Goal: Navigation & Orientation: Find specific page/section

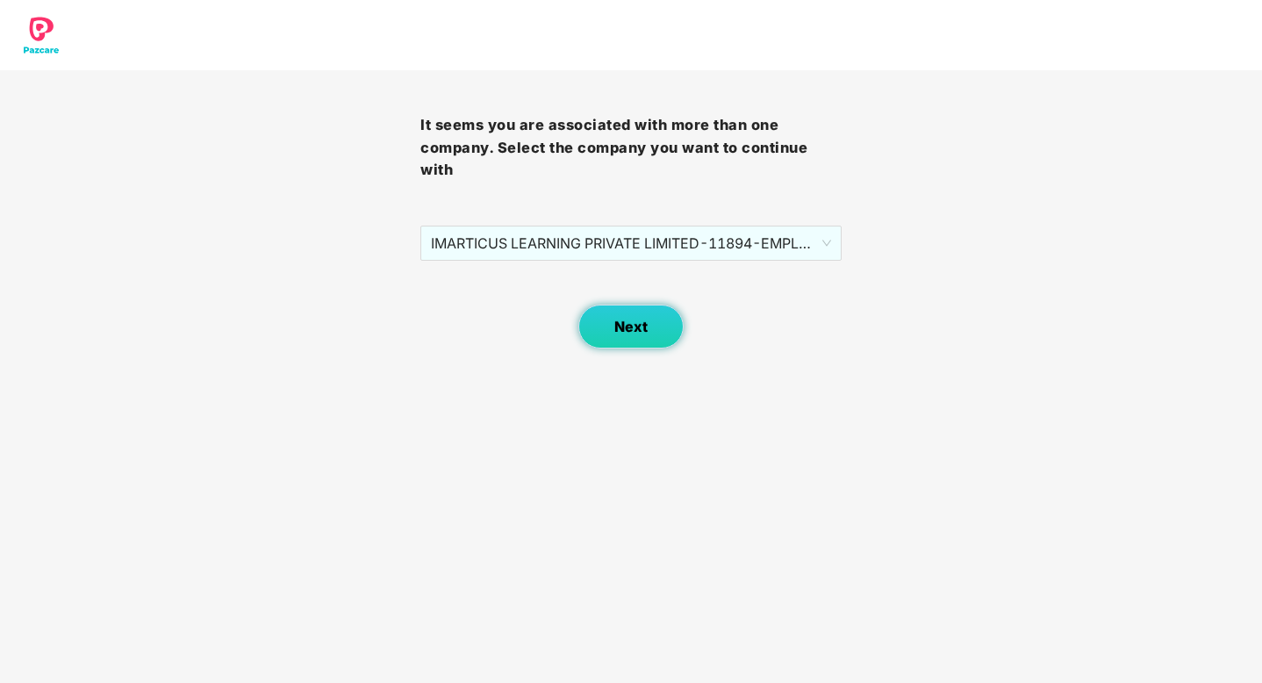
click at [642, 337] on button "Next" at bounding box center [630, 326] width 105 height 44
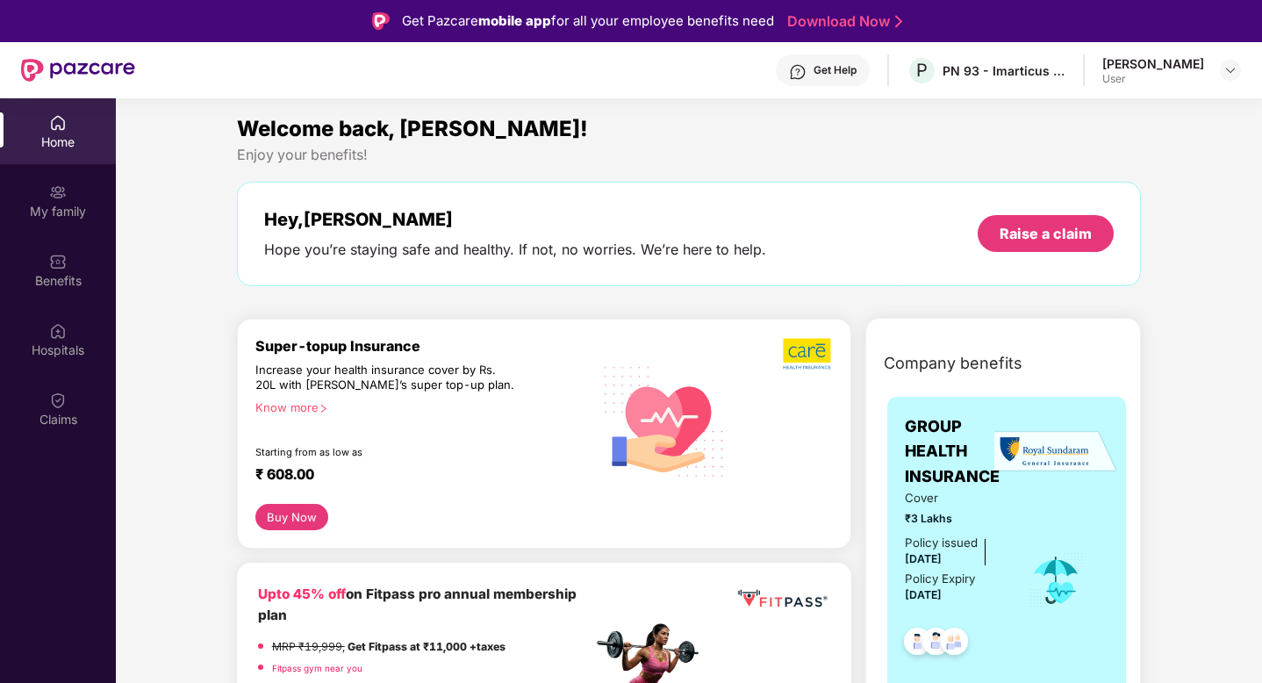
click at [1227, 81] on div "[PERSON_NAME] User" at bounding box center [1171, 70] width 139 height 31
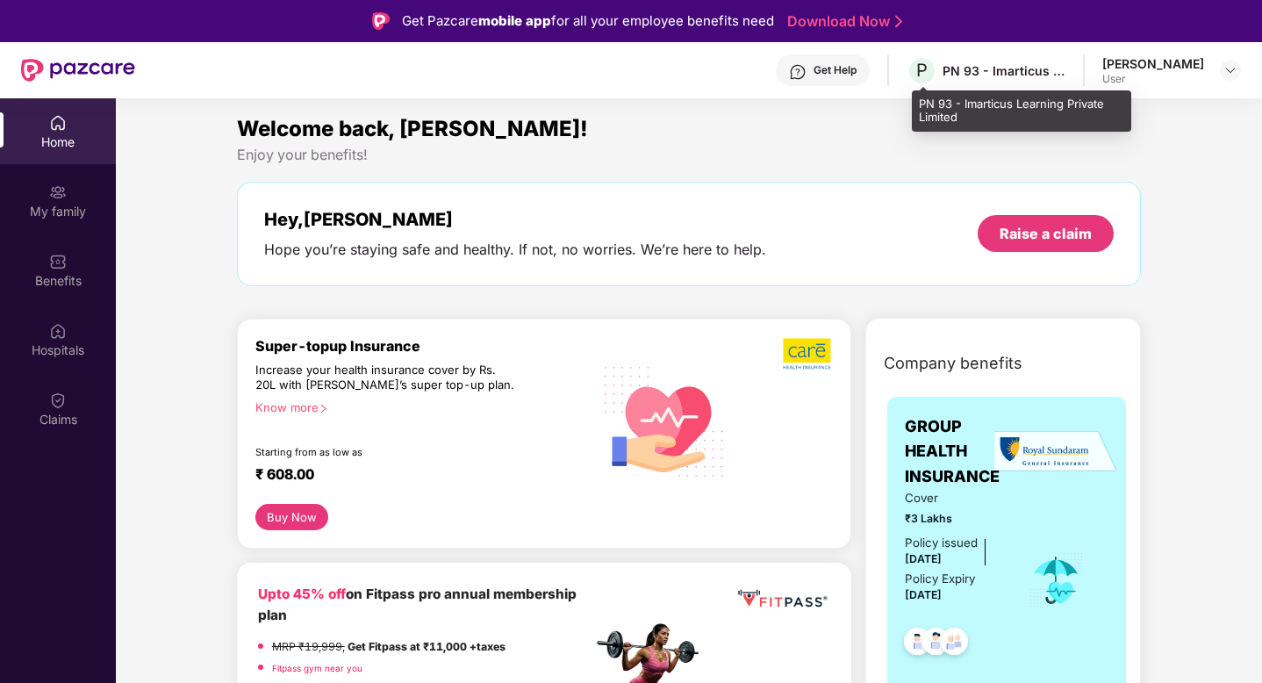
click at [1015, 76] on div "PN 93 - Imarticus Learning Private Limited" at bounding box center [1003, 70] width 123 height 17
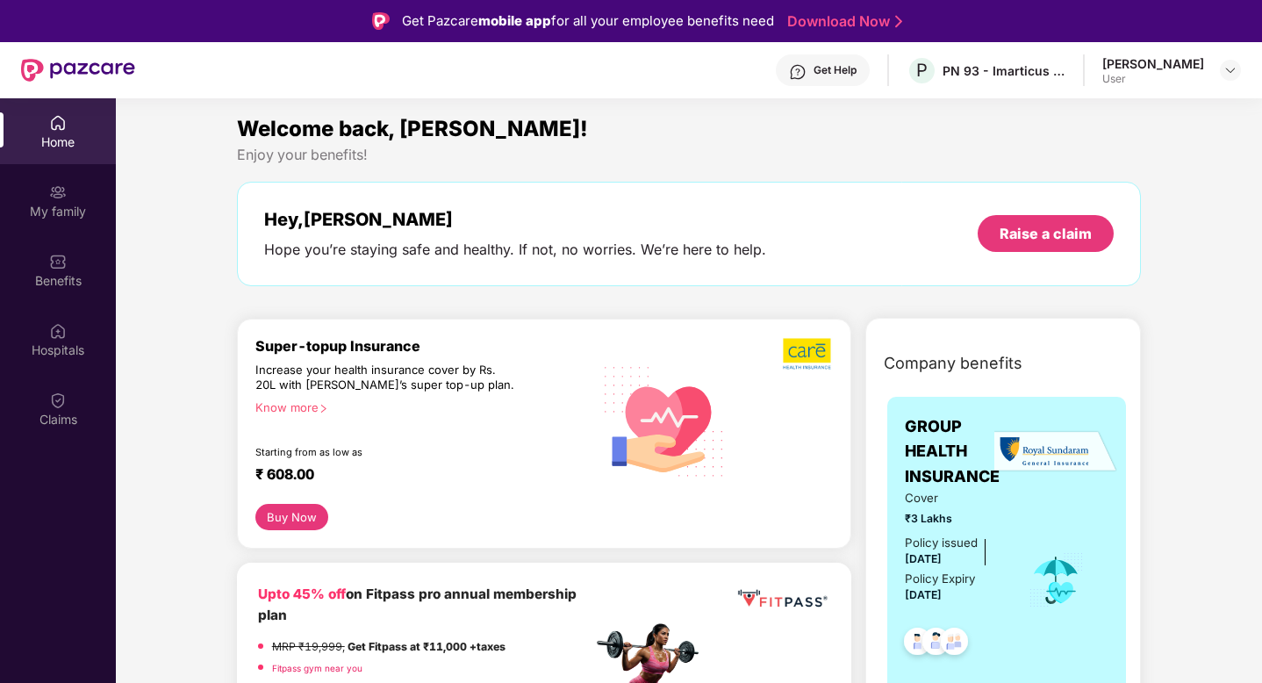
click at [1242, 71] on header "Get Help P PN 93 - Imarticus Learning Private Limited [PERSON_NAME] User" at bounding box center [631, 70] width 1262 height 56
click at [1238, 71] on div at bounding box center [1230, 70] width 21 height 21
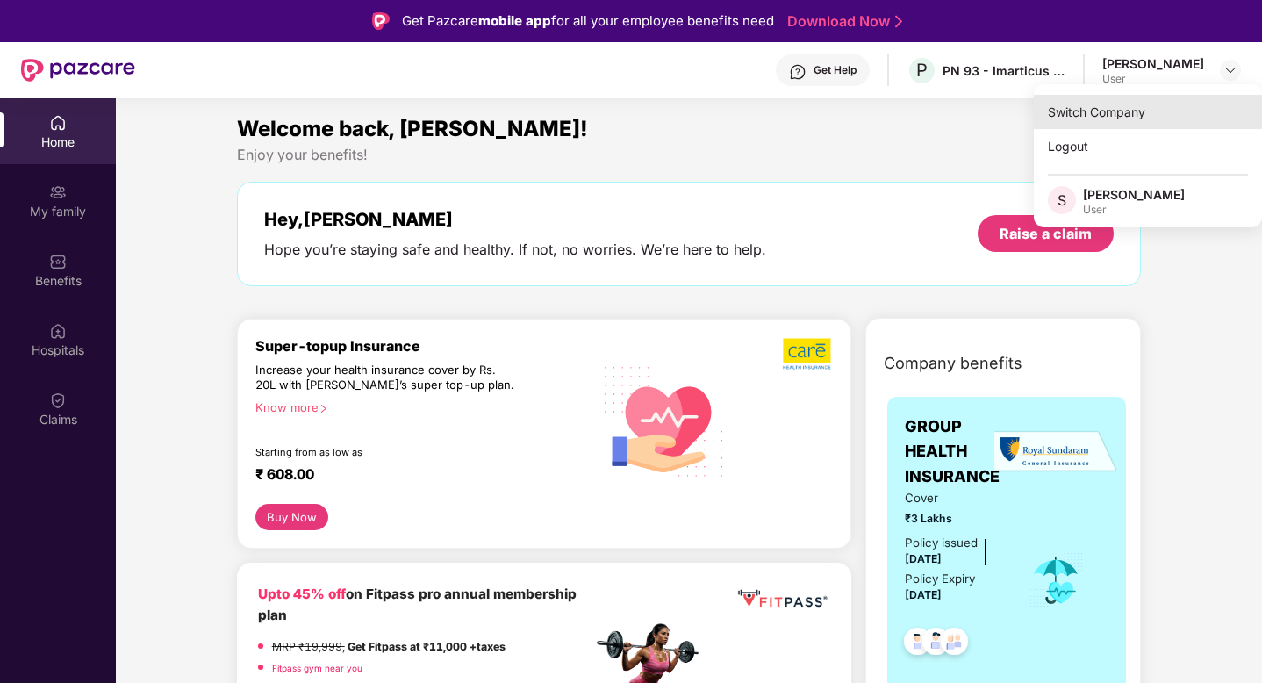
click at [1121, 122] on div "Switch Company" at bounding box center [1148, 112] width 228 height 34
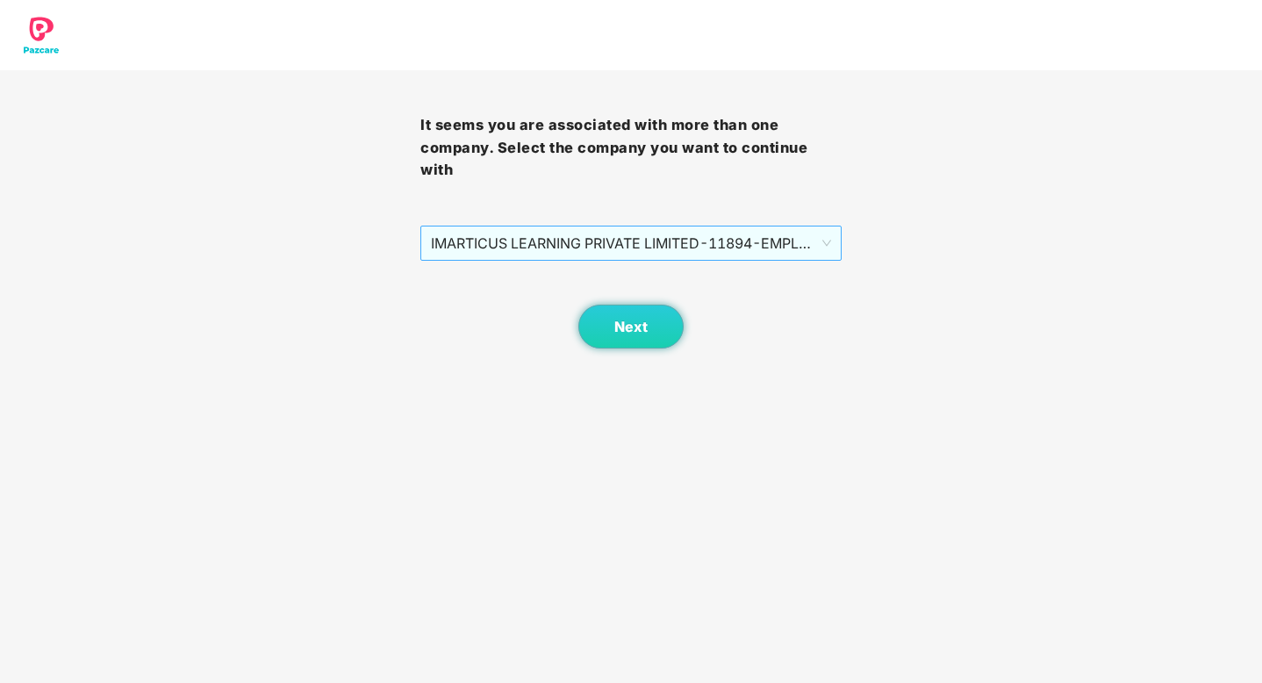
click at [784, 254] on span "IMARTICUS LEARNING PRIVATE LIMITED - 11894 - EMPLOYEE" at bounding box center [630, 242] width 399 height 33
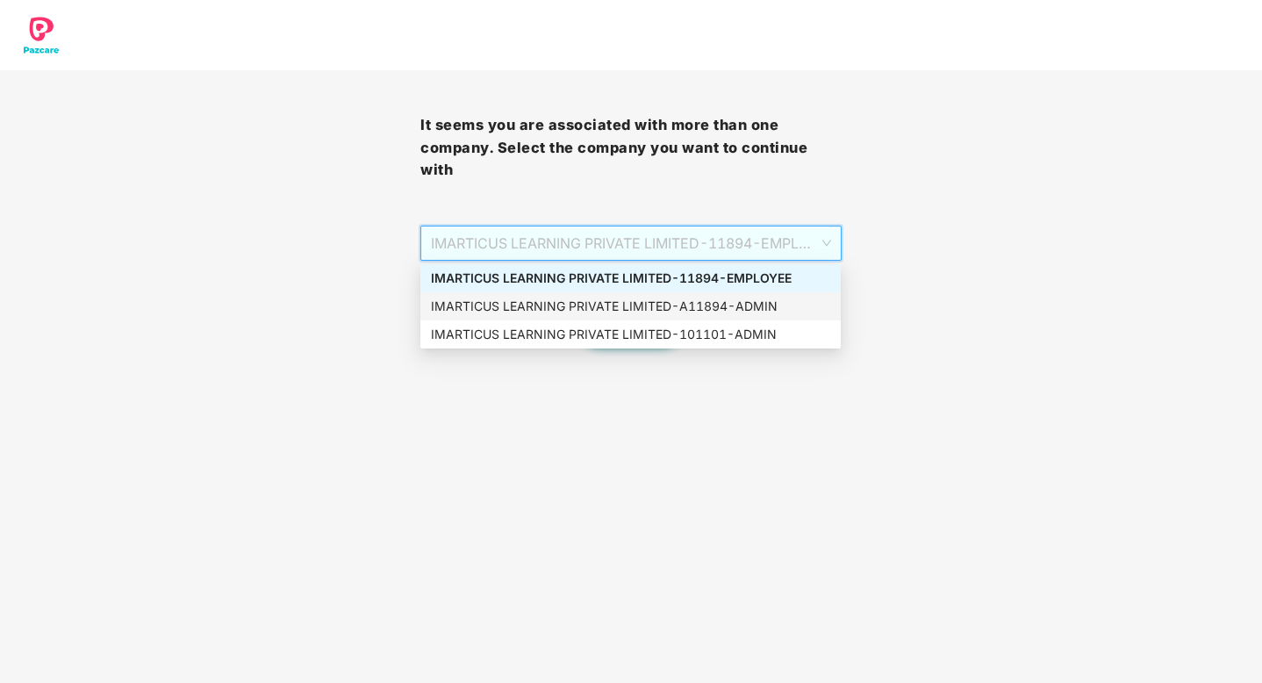
click at [775, 306] on div "IMARTICUS LEARNING PRIVATE LIMITED - A11894 - ADMIN" at bounding box center [630, 306] width 399 height 19
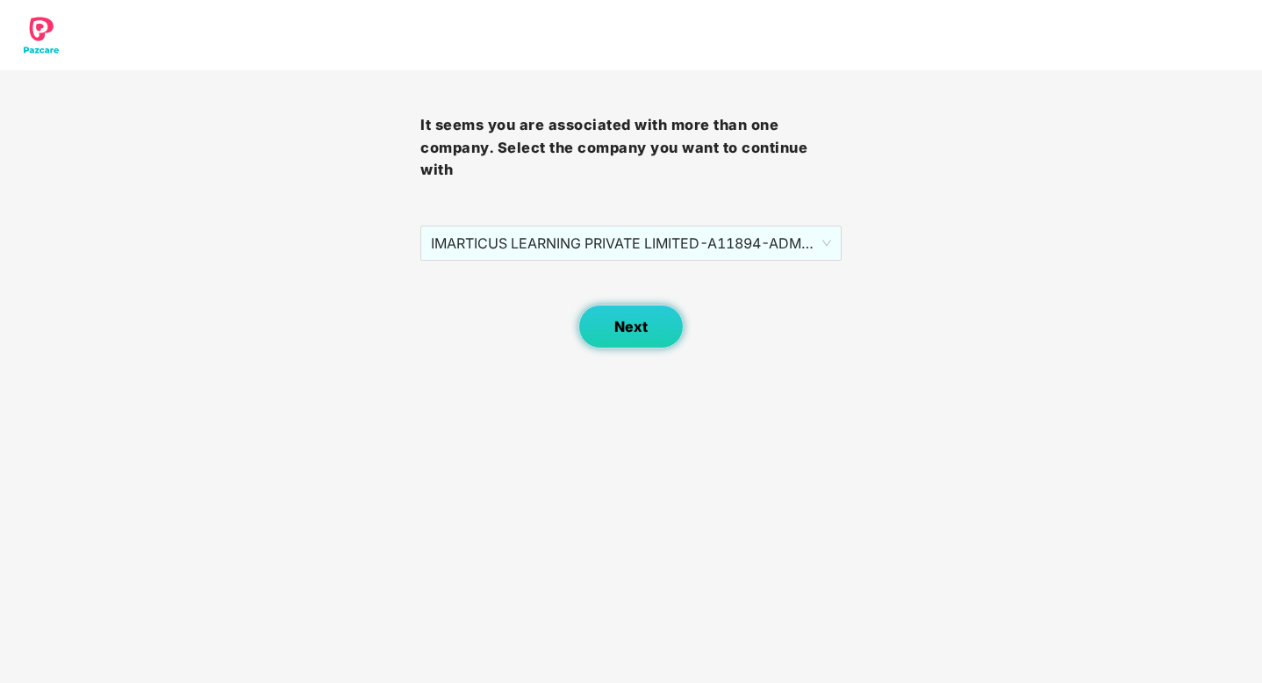
click at [611, 331] on button "Next" at bounding box center [630, 326] width 105 height 44
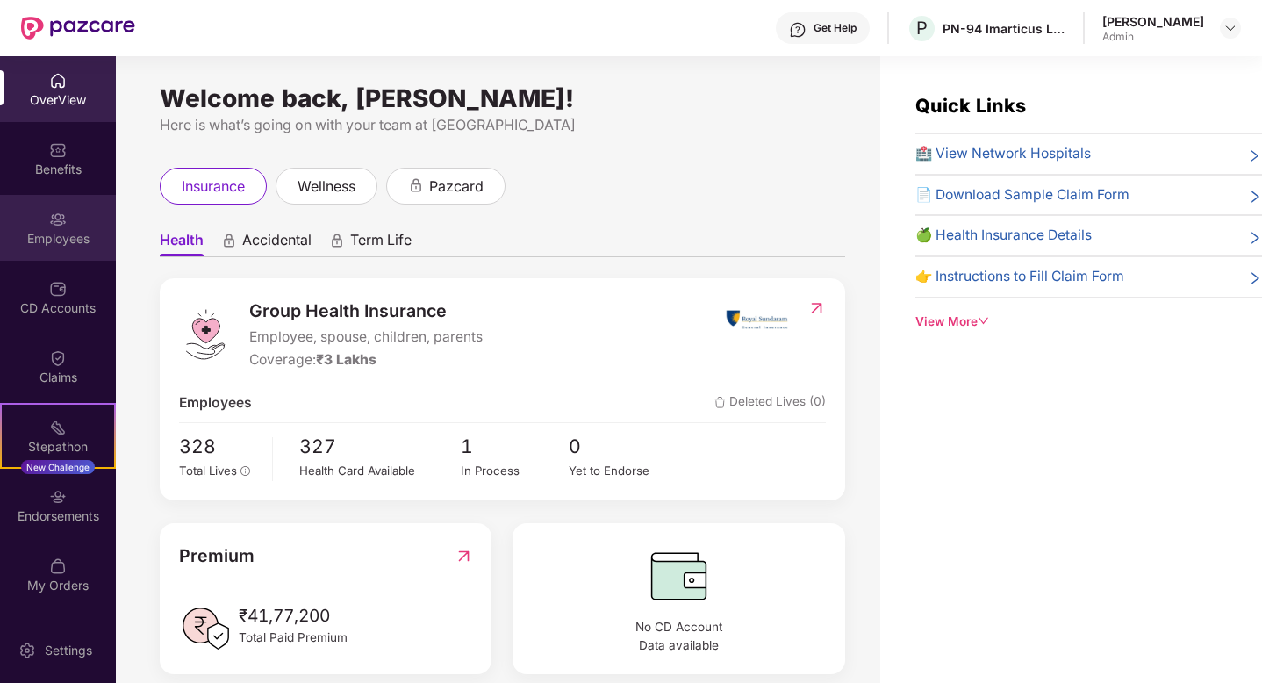
click at [61, 220] on img at bounding box center [58, 220] width 18 height 18
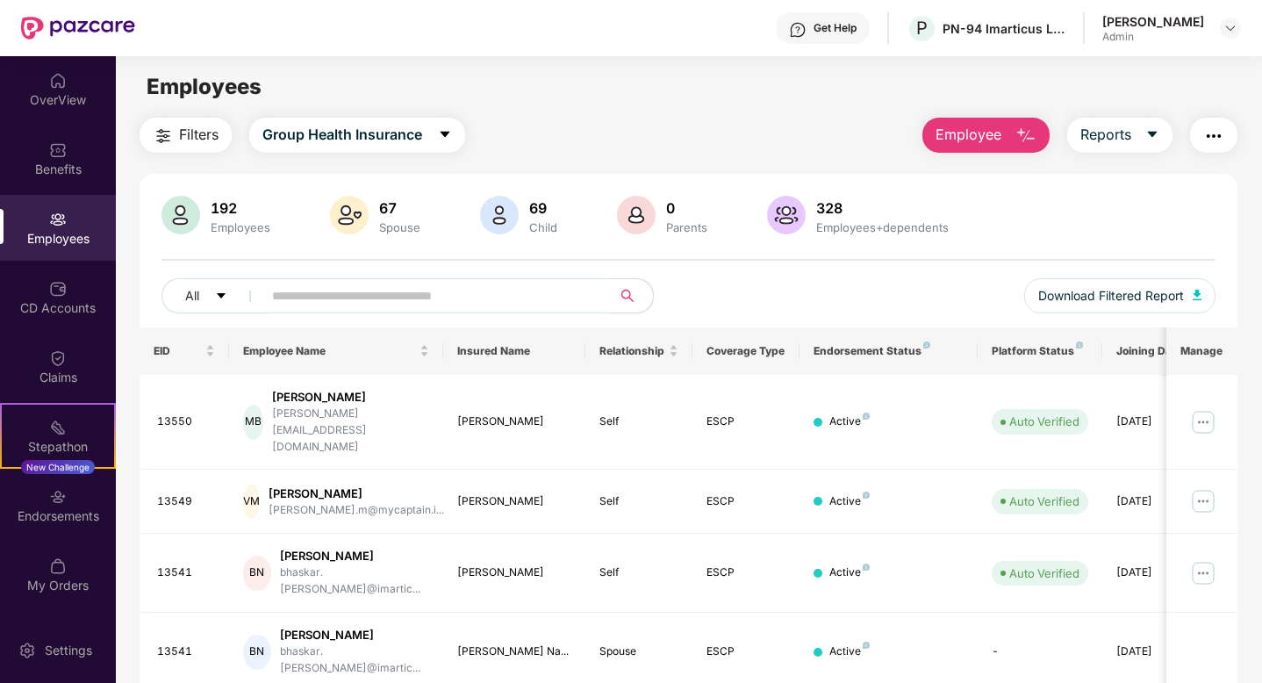
click at [278, 290] on input "text" at bounding box center [429, 296] width 315 height 26
paste input "********"
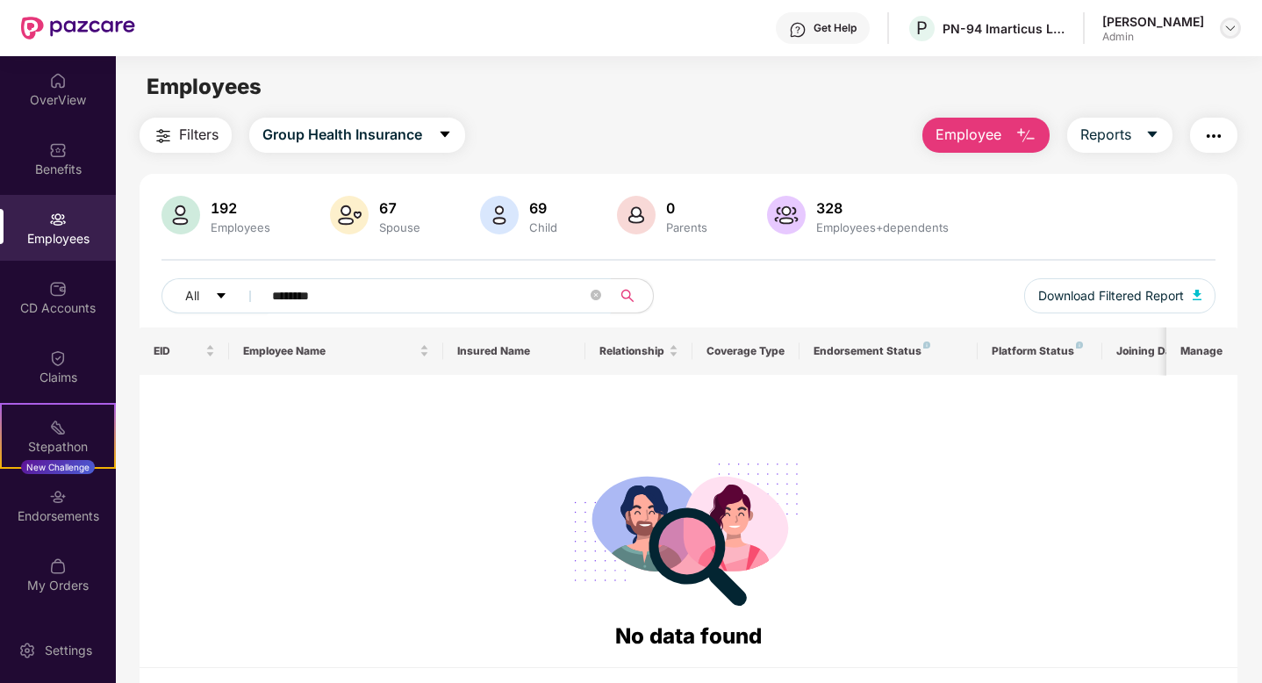
type input "********"
click at [1227, 26] on img at bounding box center [1230, 28] width 14 height 14
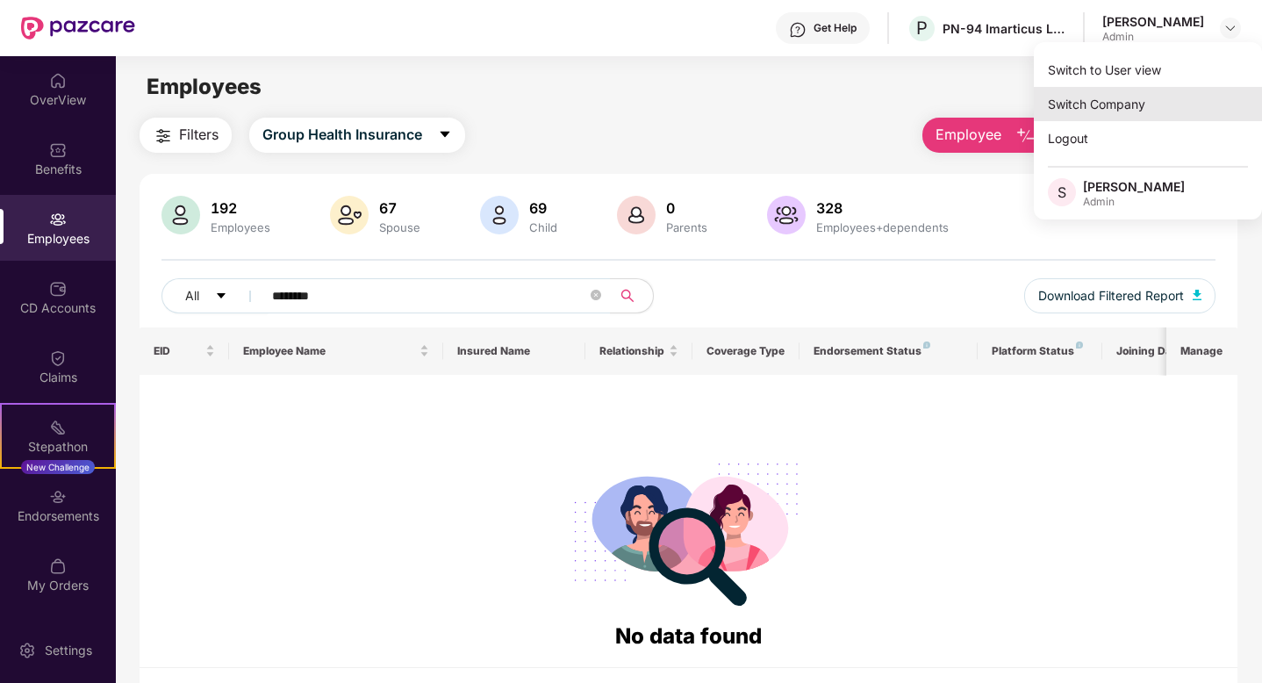
click at [1145, 87] on div "Switch Company" at bounding box center [1148, 104] width 228 height 34
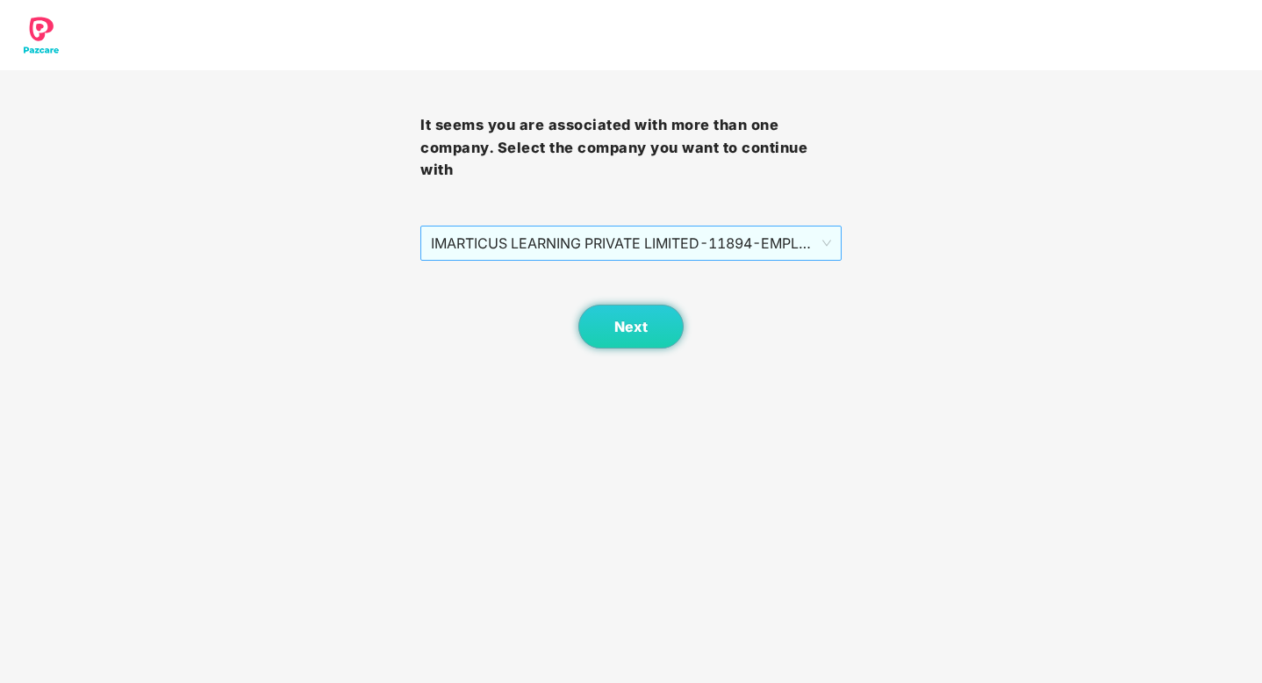
click at [769, 247] on span "IMARTICUS LEARNING PRIVATE LIMITED - 11894 - EMPLOYEE" at bounding box center [630, 242] width 399 height 33
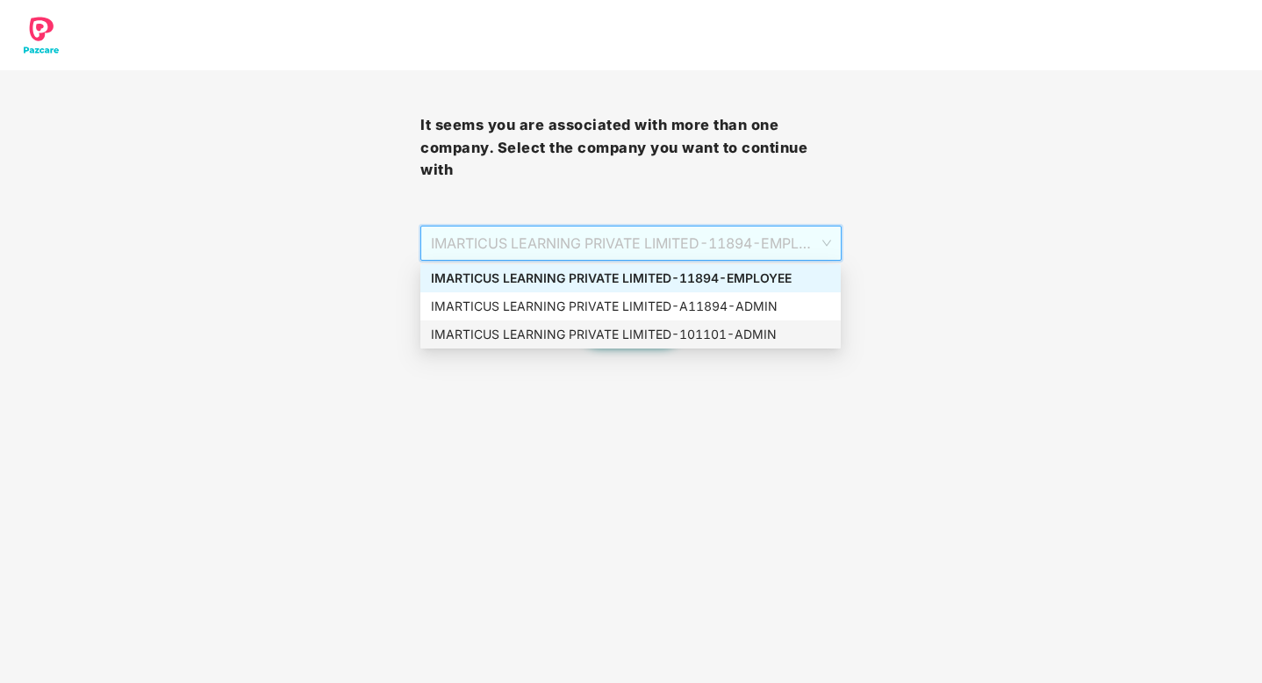
click at [756, 335] on div "IMARTICUS LEARNING PRIVATE LIMITED - 101101 - ADMIN" at bounding box center [630, 334] width 399 height 19
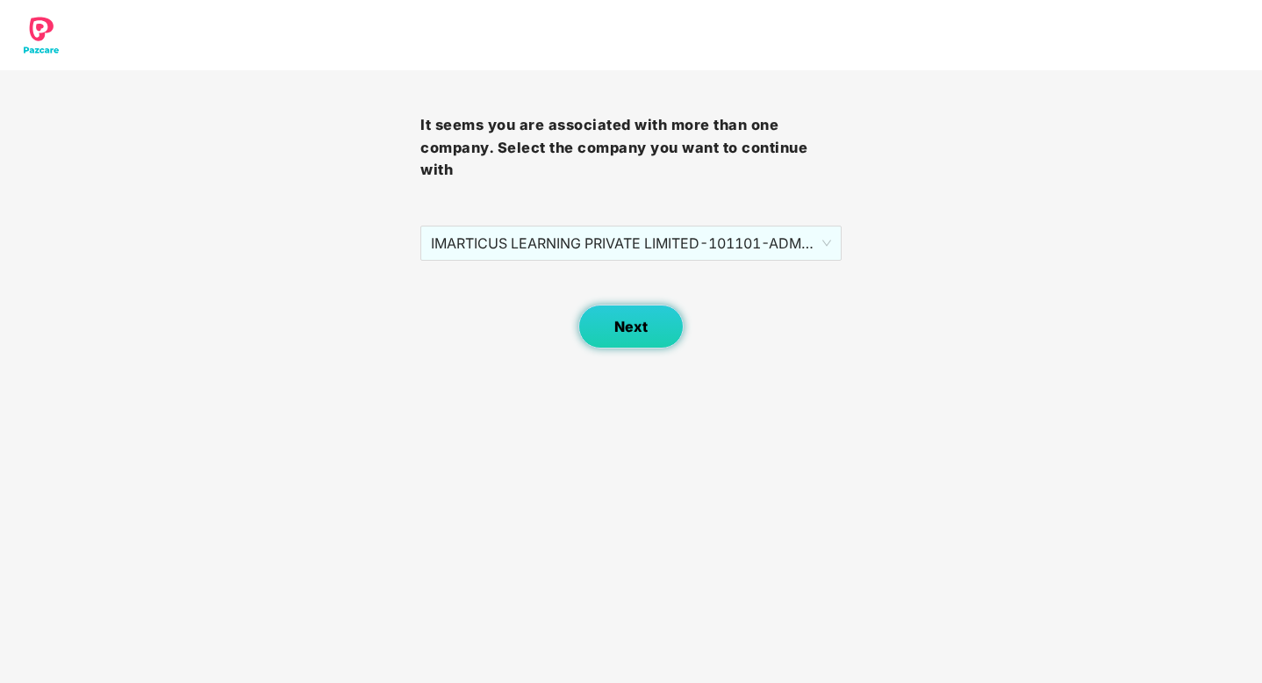
click at [626, 319] on span "Next" at bounding box center [630, 327] width 33 height 17
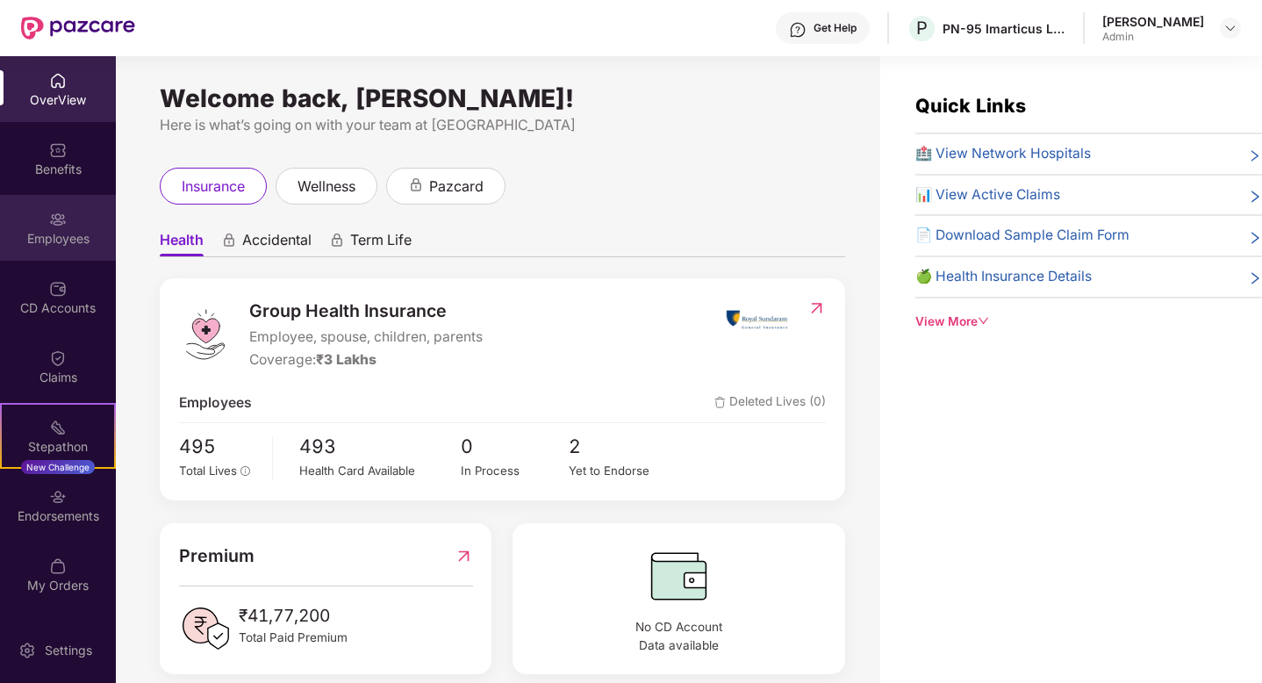
click at [45, 243] on div "Employees" at bounding box center [58, 239] width 116 height 18
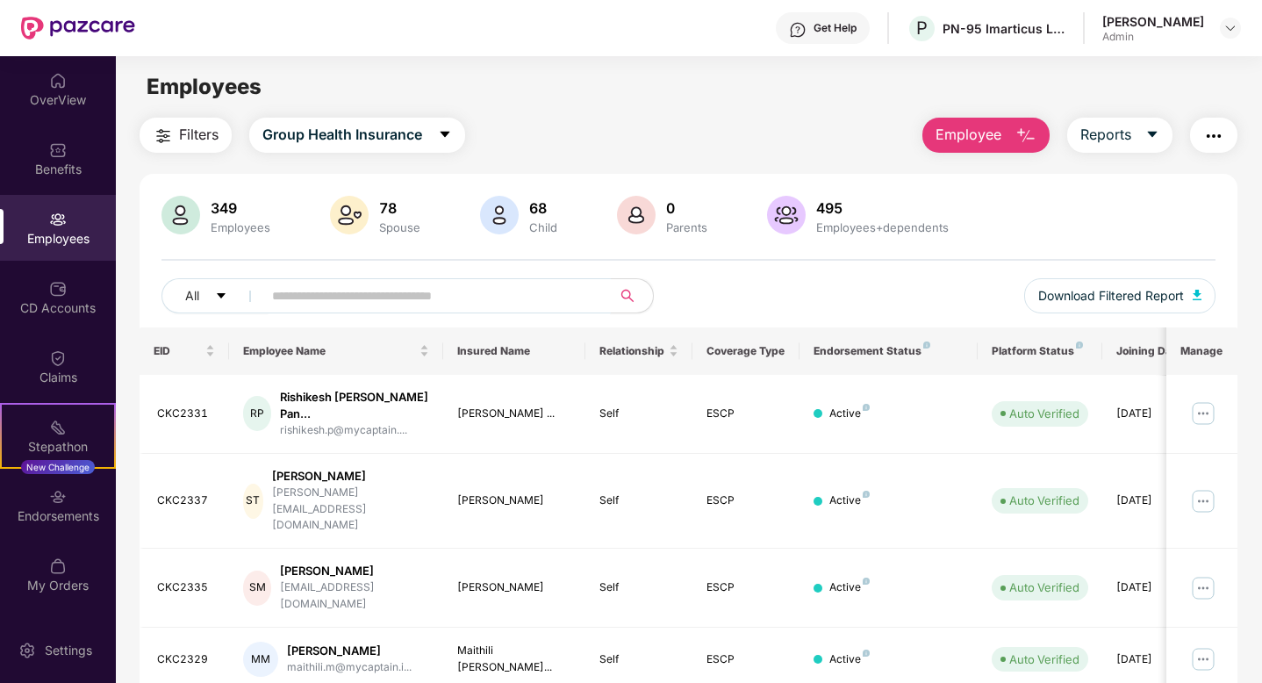
click at [276, 286] on input "text" at bounding box center [429, 296] width 315 height 26
paste input "********"
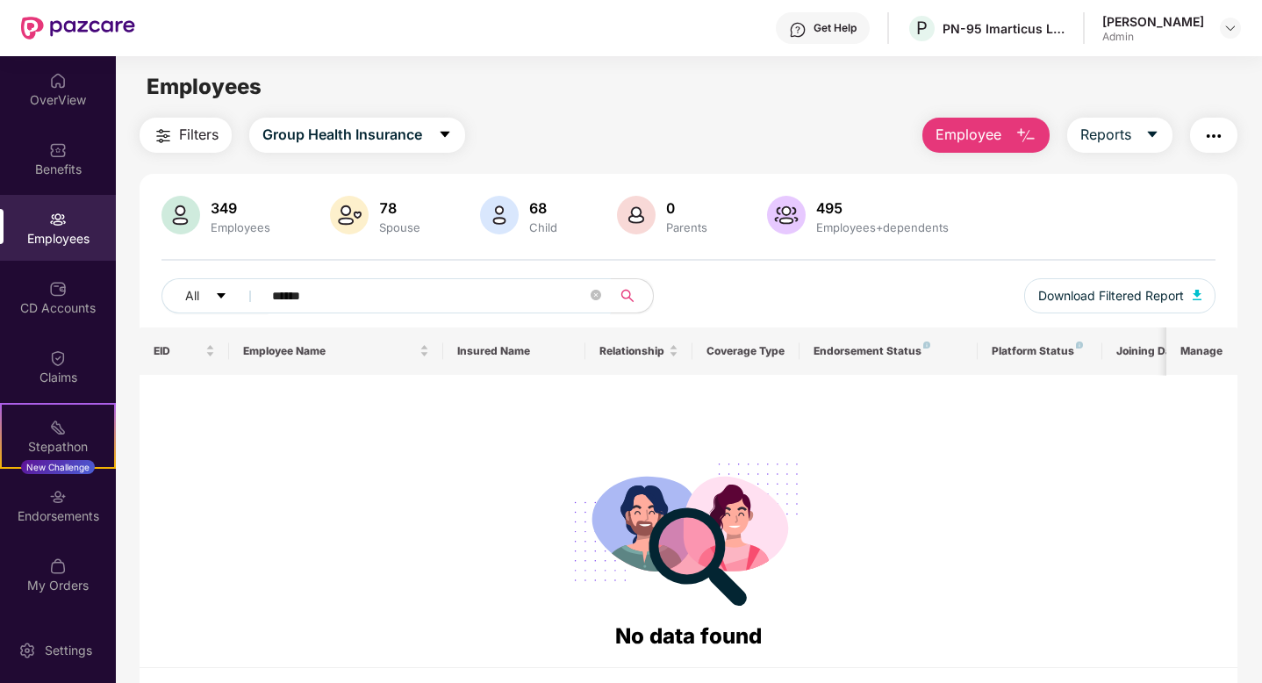
type input "******"
click at [1218, 25] on div "[PERSON_NAME] Admin" at bounding box center [1171, 28] width 139 height 31
click at [1235, 32] on img at bounding box center [1230, 28] width 14 height 14
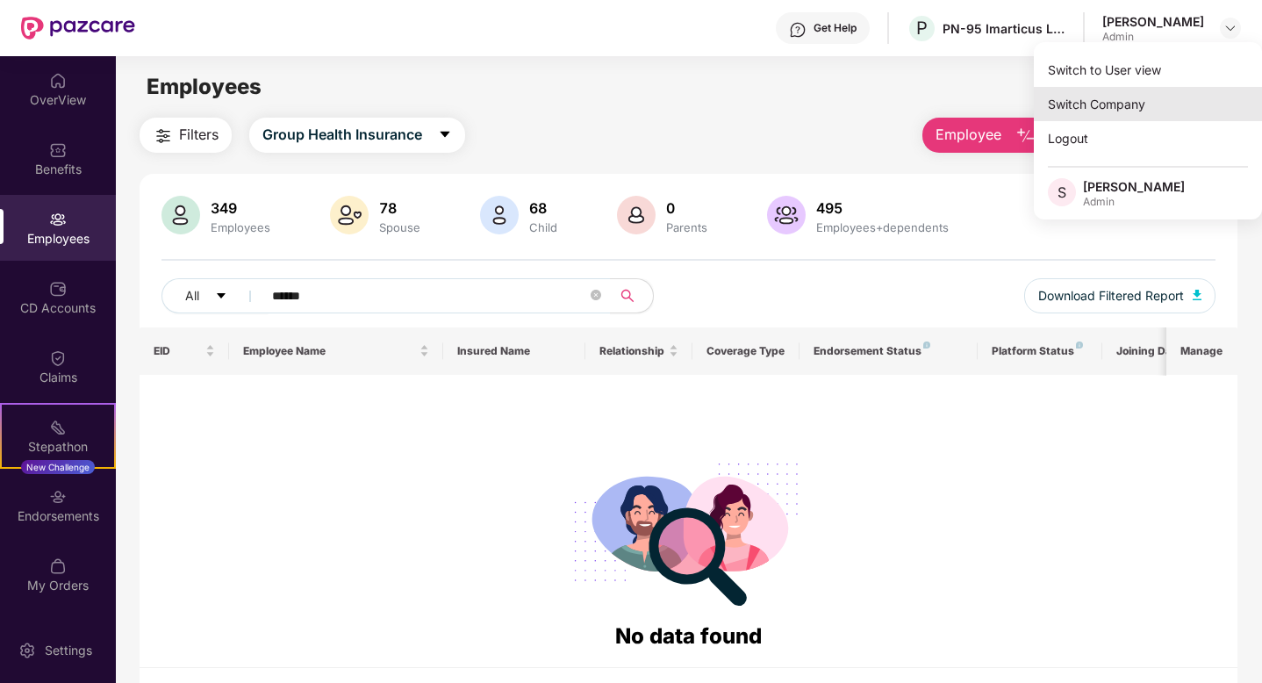
click at [1129, 104] on div "Switch Company" at bounding box center [1148, 104] width 228 height 34
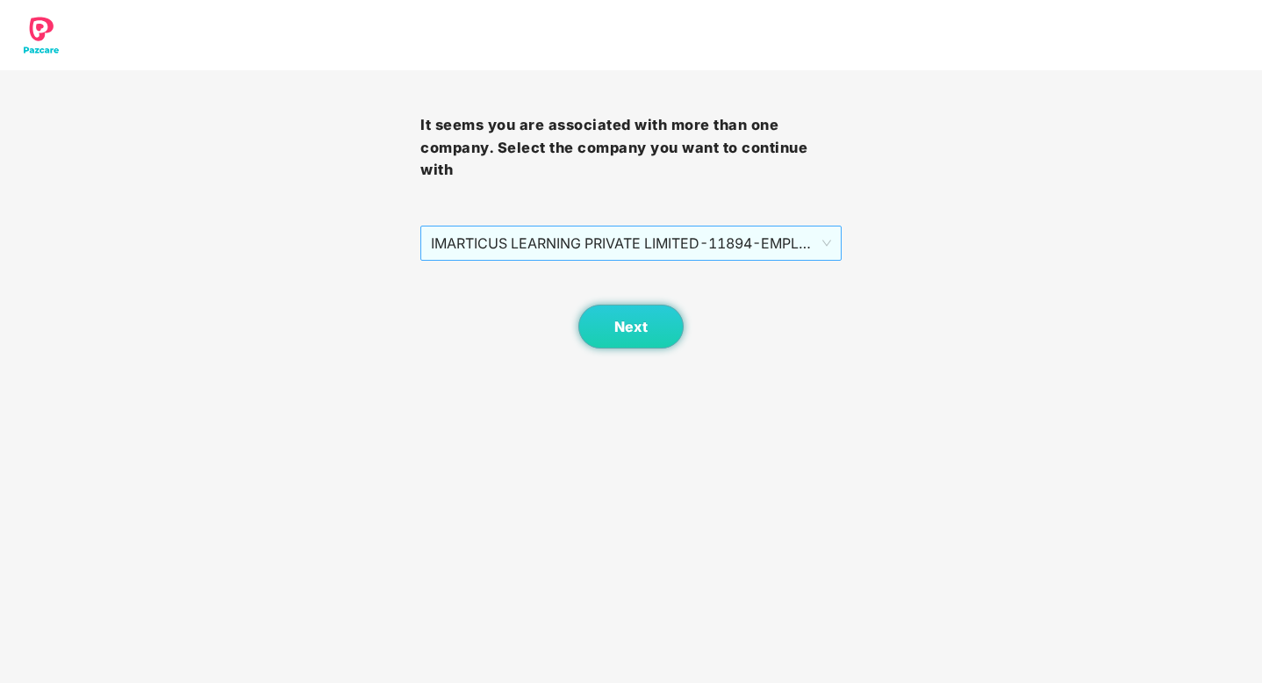
click at [735, 242] on span "IMARTICUS LEARNING PRIVATE LIMITED - 11894 - EMPLOYEE" at bounding box center [630, 242] width 399 height 33
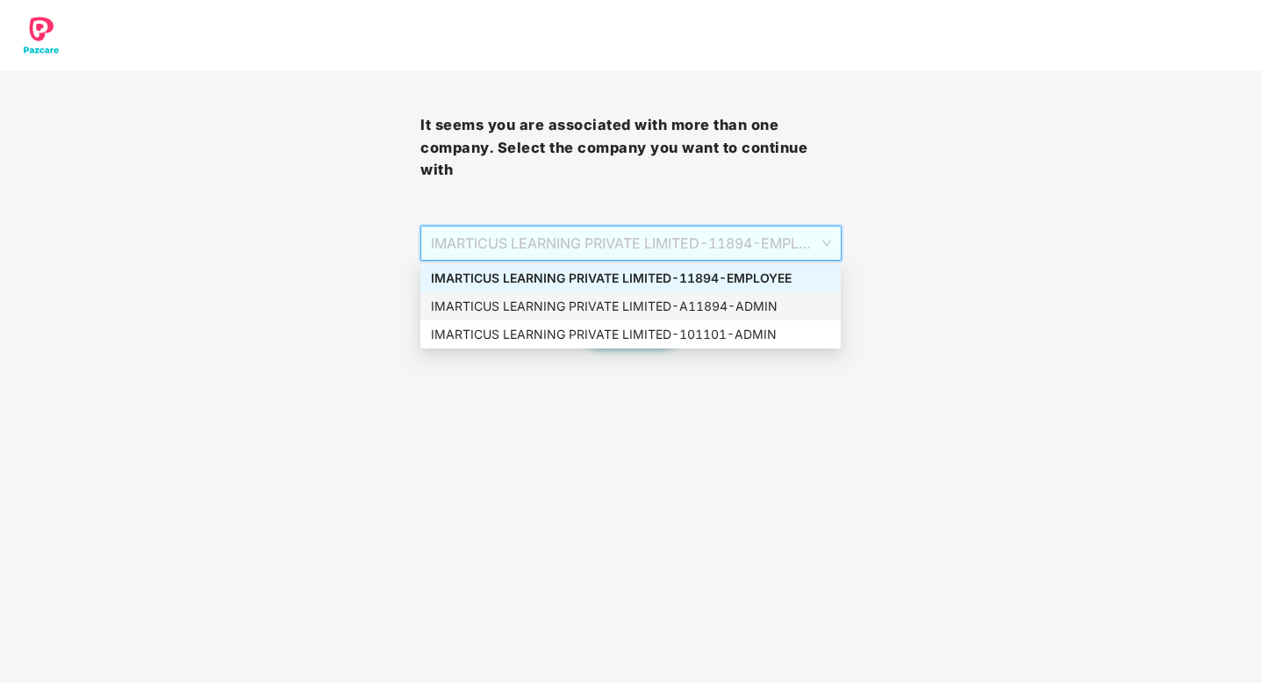
click at [740, 305] on div "IMARTICUS LEARNING PRIVATE LIMITED - A11894 - ADMIN" at bounding box center [630, 306] width 399 height 19
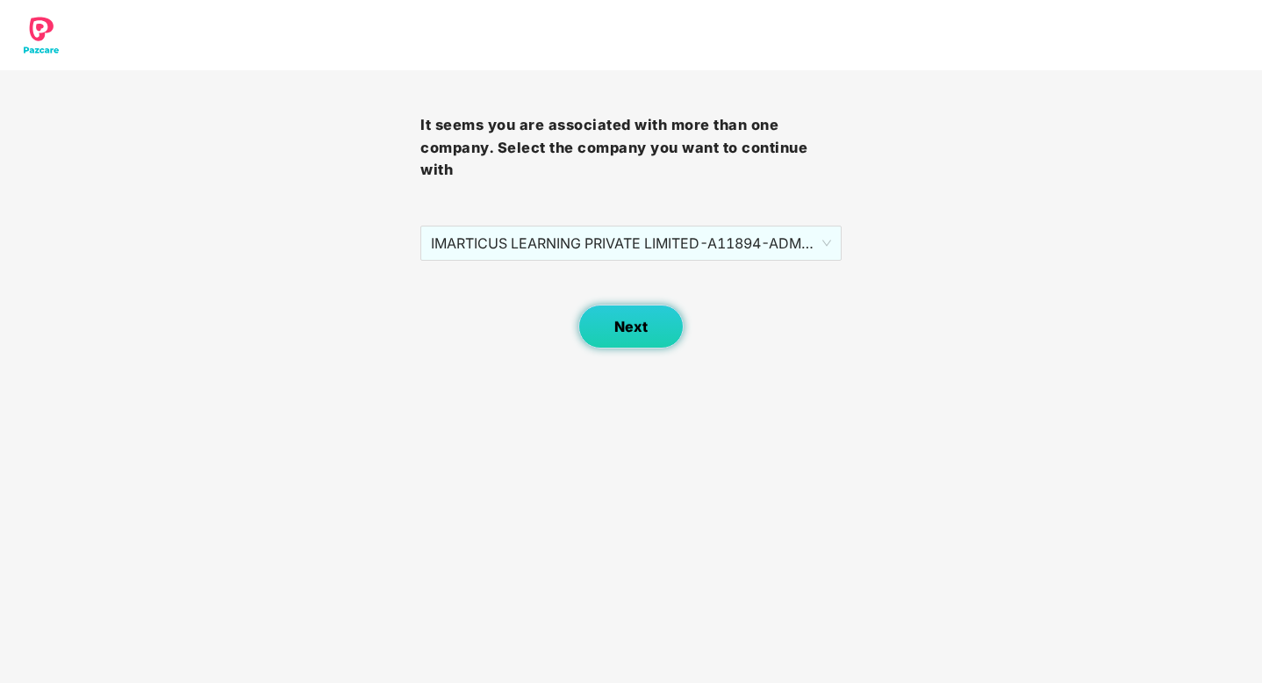
click at [619, 335] on button "Next" at bounding box center [630, 326] width 105 height 44
